Goal: Task Accomplishment & Management: Use online tool/utility

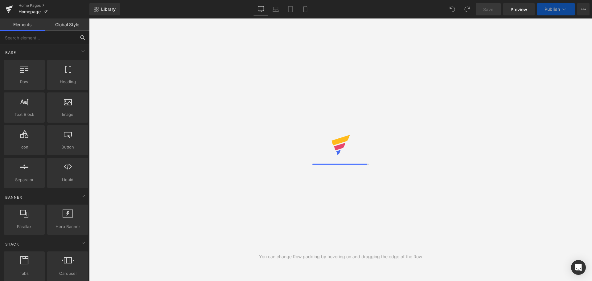
click at [47, 38] on input "text" at bounding box center [38, 38] width 76 height 14
click at [47, 38] on input "produ" at bounding box center [38, 38] width 76 height 14
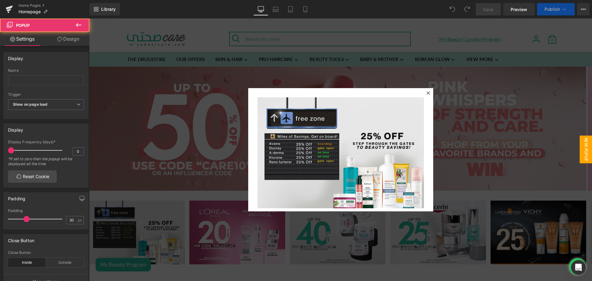
click at [427, 94] on icon at bounding box center [429, 93] width 4 height 4
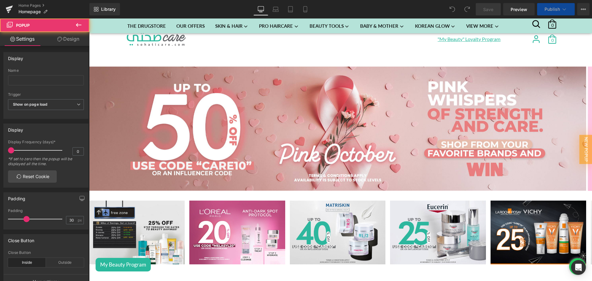
scroll to position [436, 0]
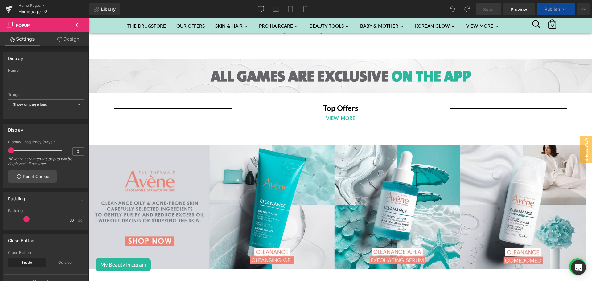
drag, startPoint x: 82, startPoint y: 25, endPoint x: 39, endPoint y: 45, distance: 47.9
click at [82, 25] on button at bounding box center [79, 26] width 22 height 14
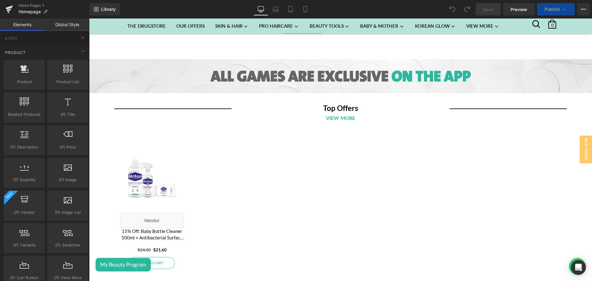
scroll to position [741, 0]
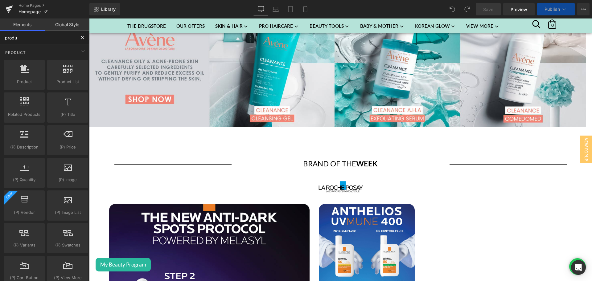
click at [33, 38] on input "produ" at bounding box center [38, 38] width 76 height 14
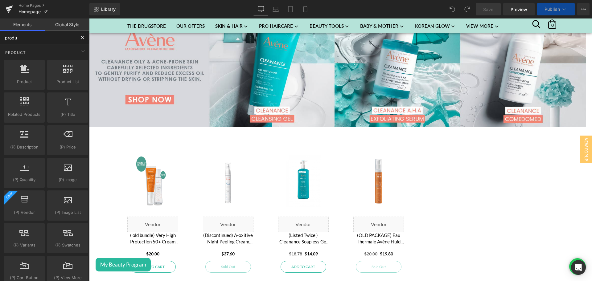
scroll to position [741, 0]
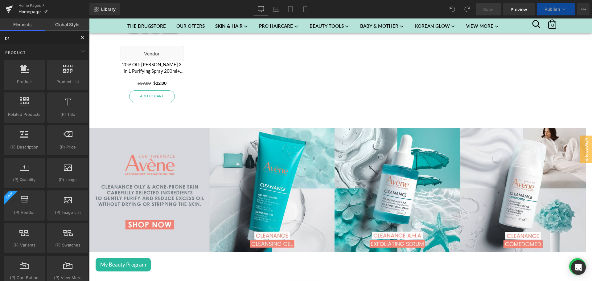
type input "p"
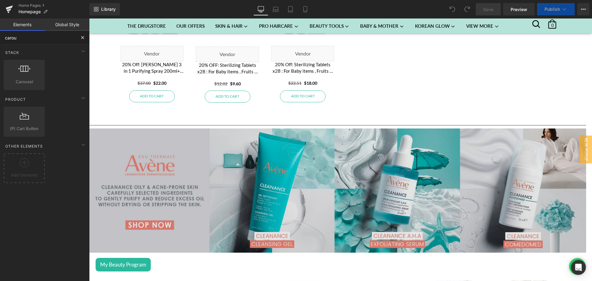
scroll to position [866, 0]
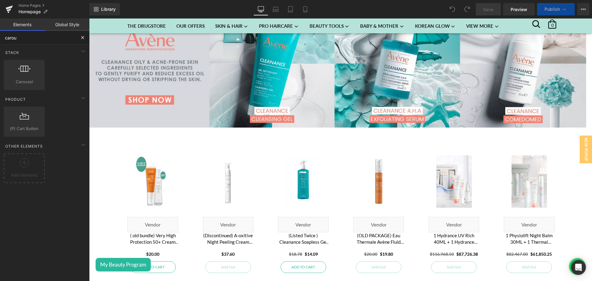
type input "carou"
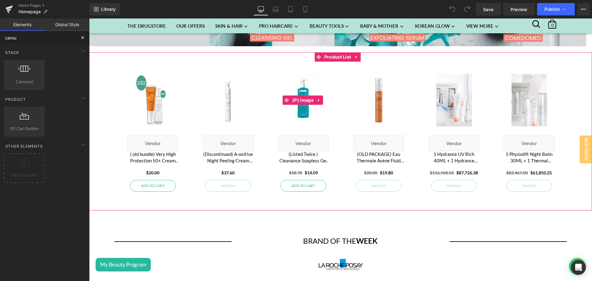
scroll to position [948, 0]
drag, startPoint x: 332, startPoint y: 54, endPoint x: 370, endPoint y: 89, distance: 52.2
click at [332, 54] on span "Product List" at bounding box center [338, 56] width 30 height 9
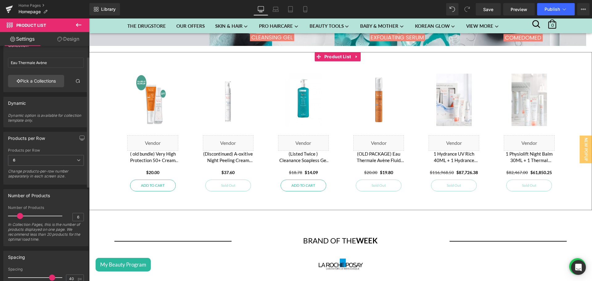
scroll to position [36, 0]
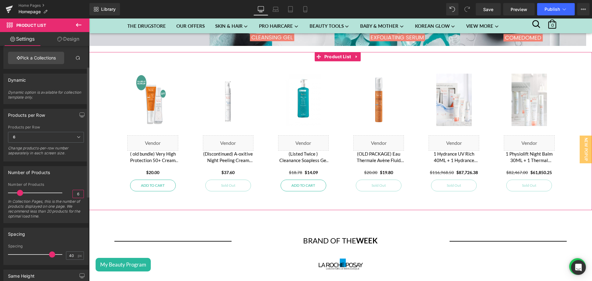
click at [73, 195] on input "6" at bounding box center [78, 194] width 11 height 8
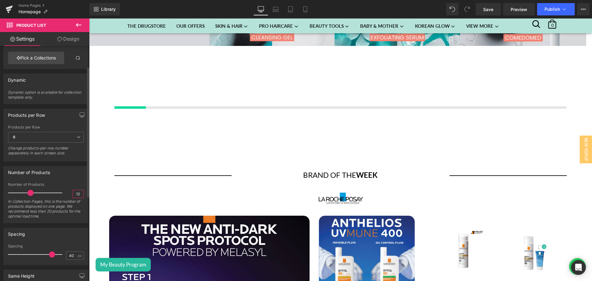
type input "12"
click at [72, 181] on div "Number of Products 6 Number of Products 12 In Collection Pages, this is the num…" at bounding box center [45, 194] width 85 height 57
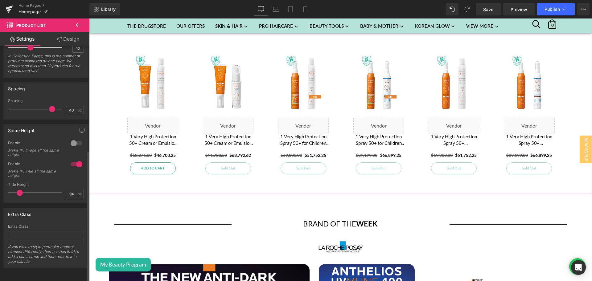
scroll to position [0, 0]
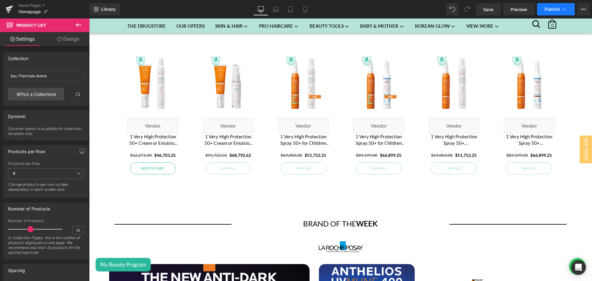
click at [558, 8] on span "Publish" at bounding box center [552, 9] width 15 height 5
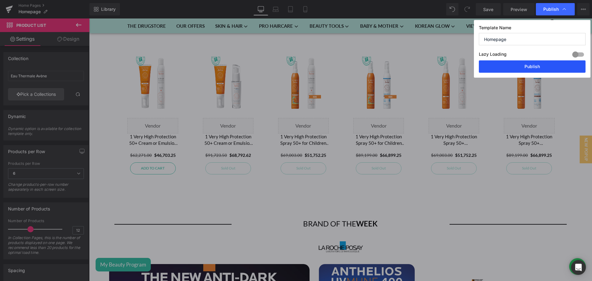
click at [507, 65] on button "Publish" at bounding box center [532, 66] width 107 height 12
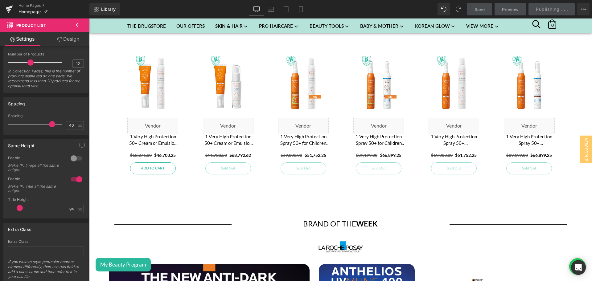
scroll to position [178, 0]
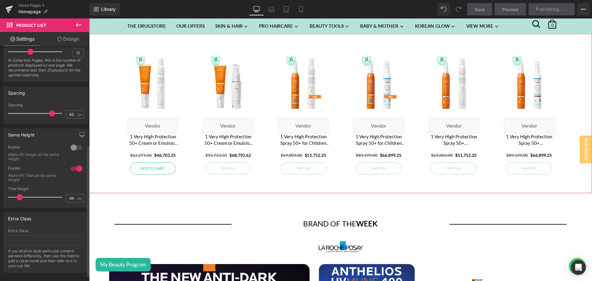
click at [76, 167] on div at bounding box center [76, 169] width 15 height 10
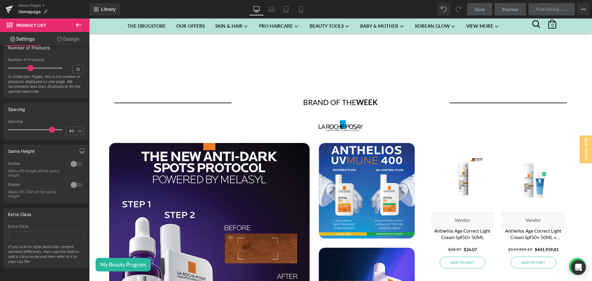
scroll to position [975, 0]
